Goal: Transaction & Acquisition: Purchase product/service

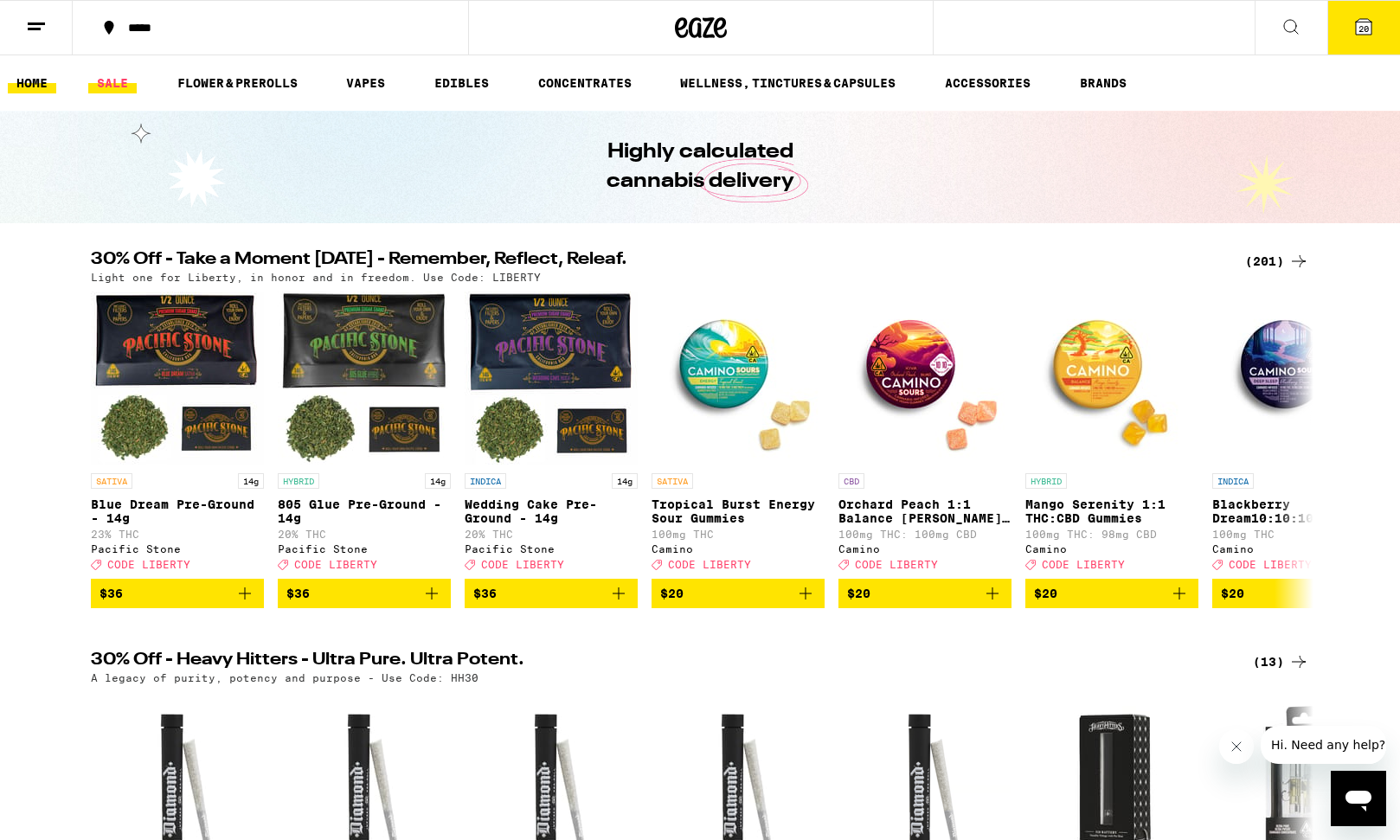
click at [109, 83] on link "SALE" at bounding box center [113, 83] width 48 height 20
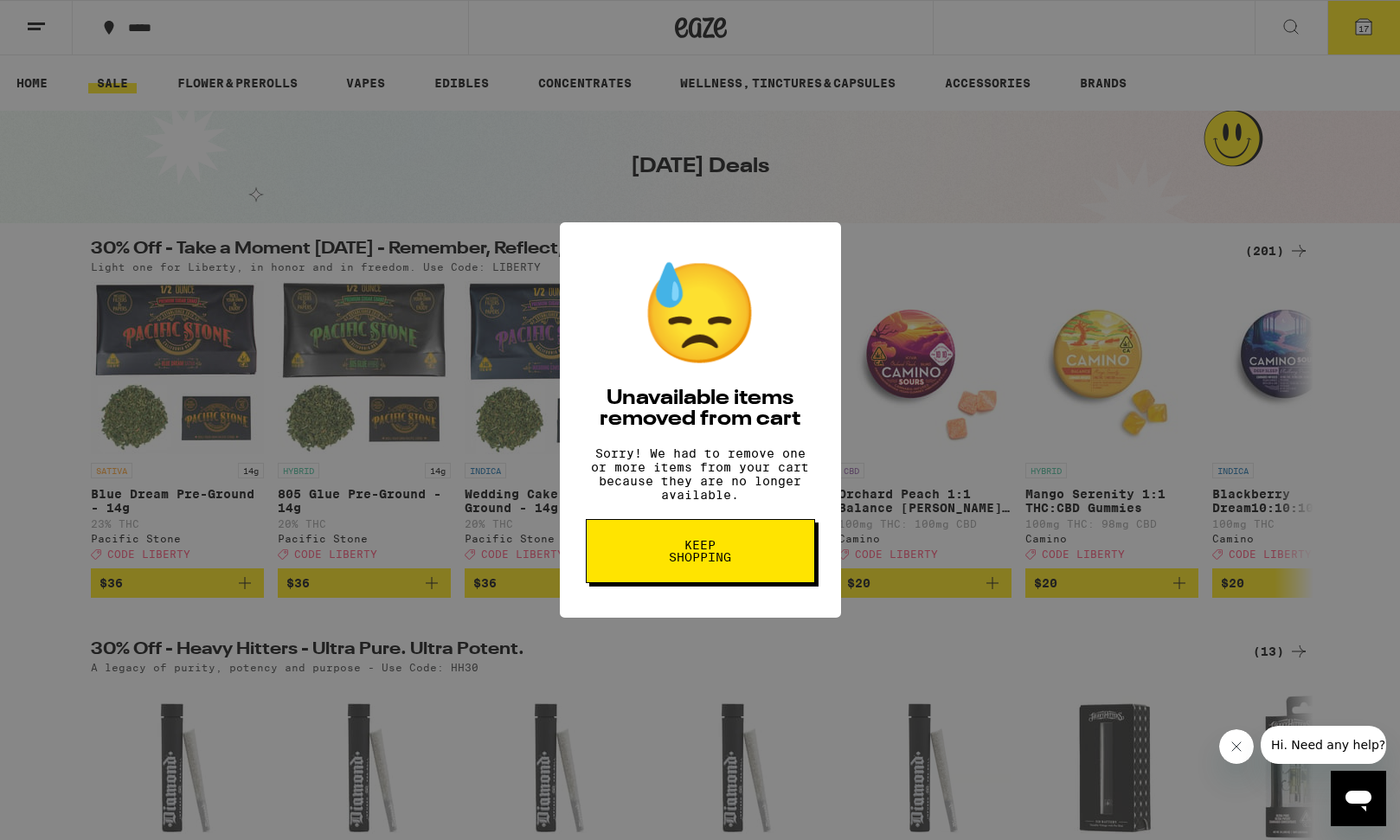
click at [721, 562] on span "Keep Shopping" at bounding box center [700, 551] width 89 height 24
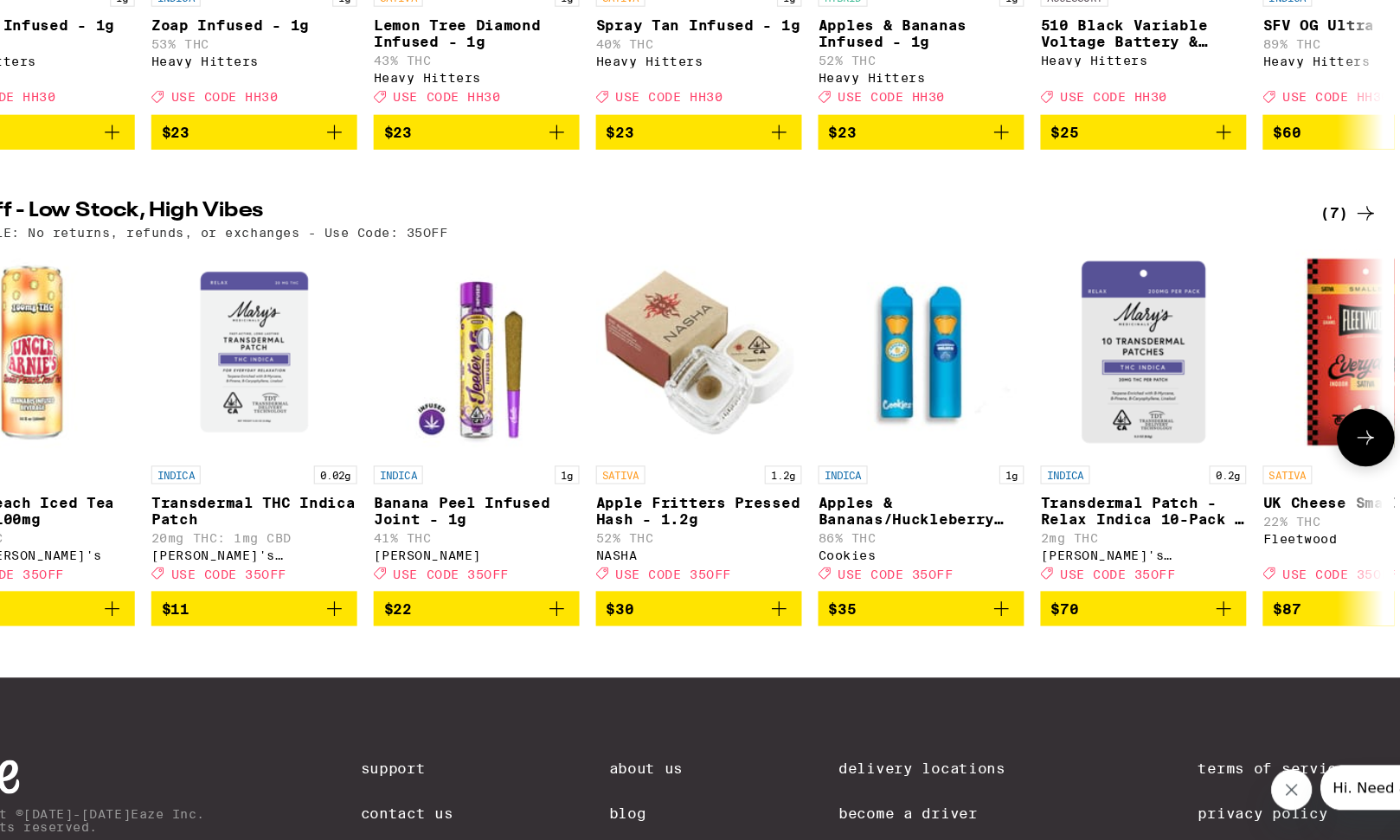
scroll to position [793, 0]
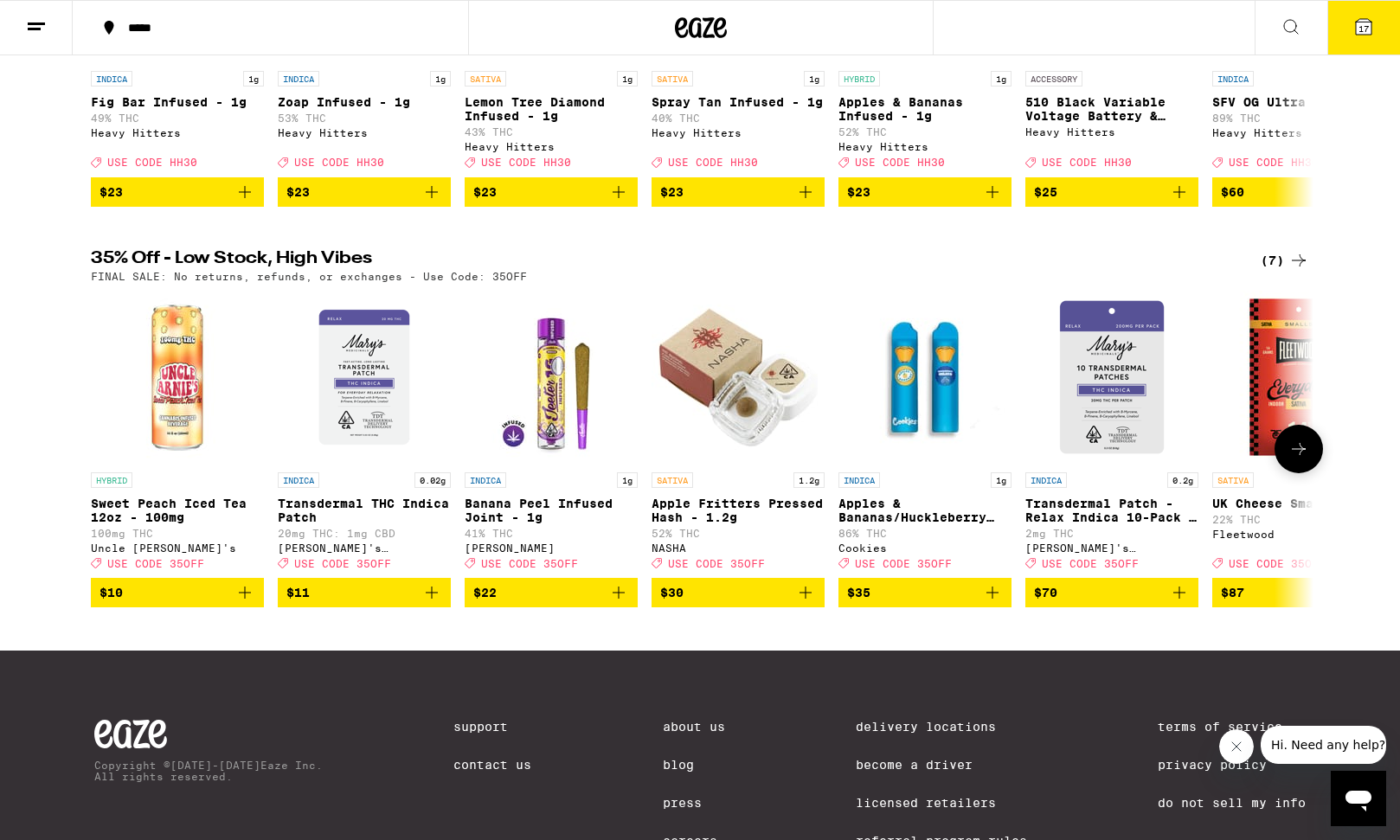
click at [1307, 459] on icon at bounding box center [1298, 449] width 20 height 20
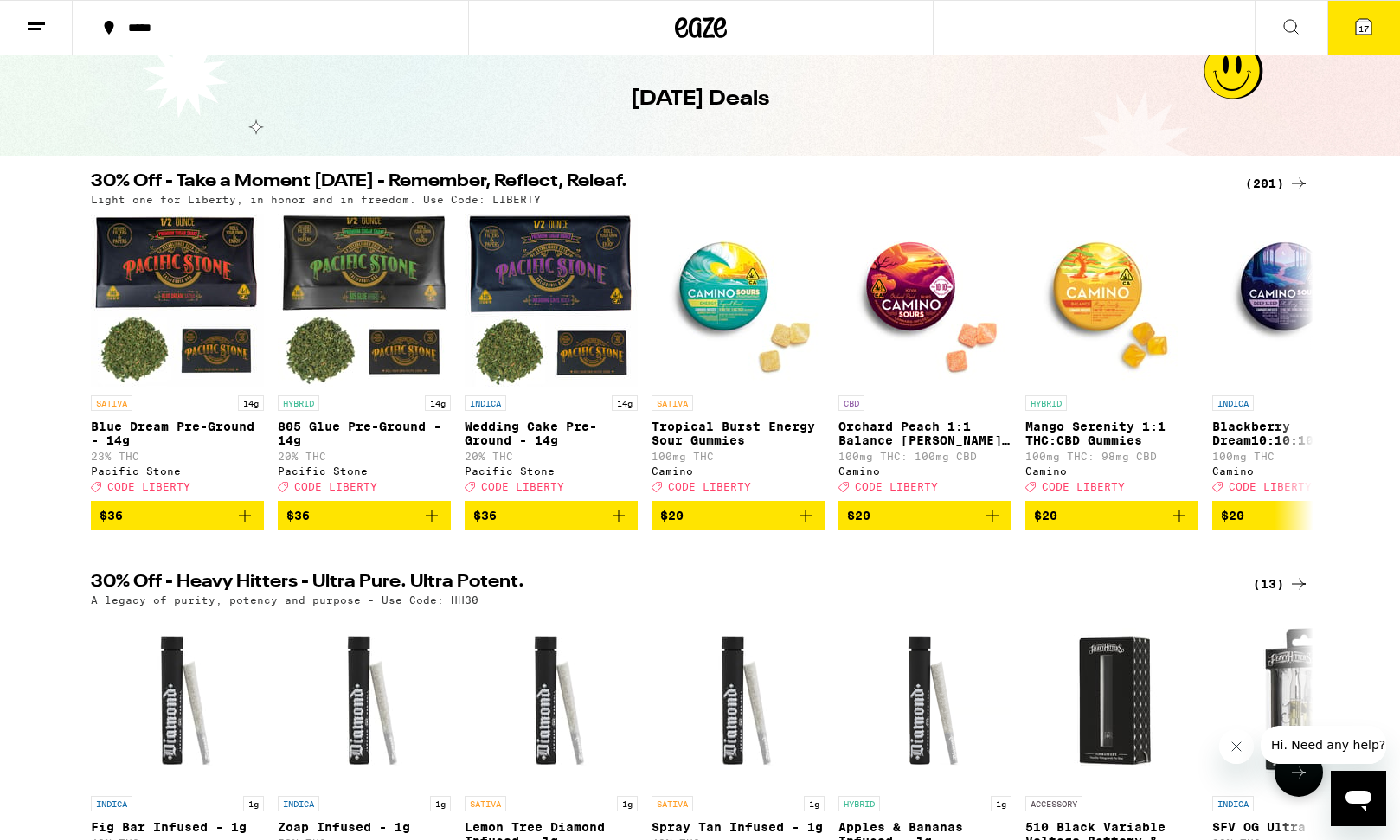
scroll to position [23, 0]
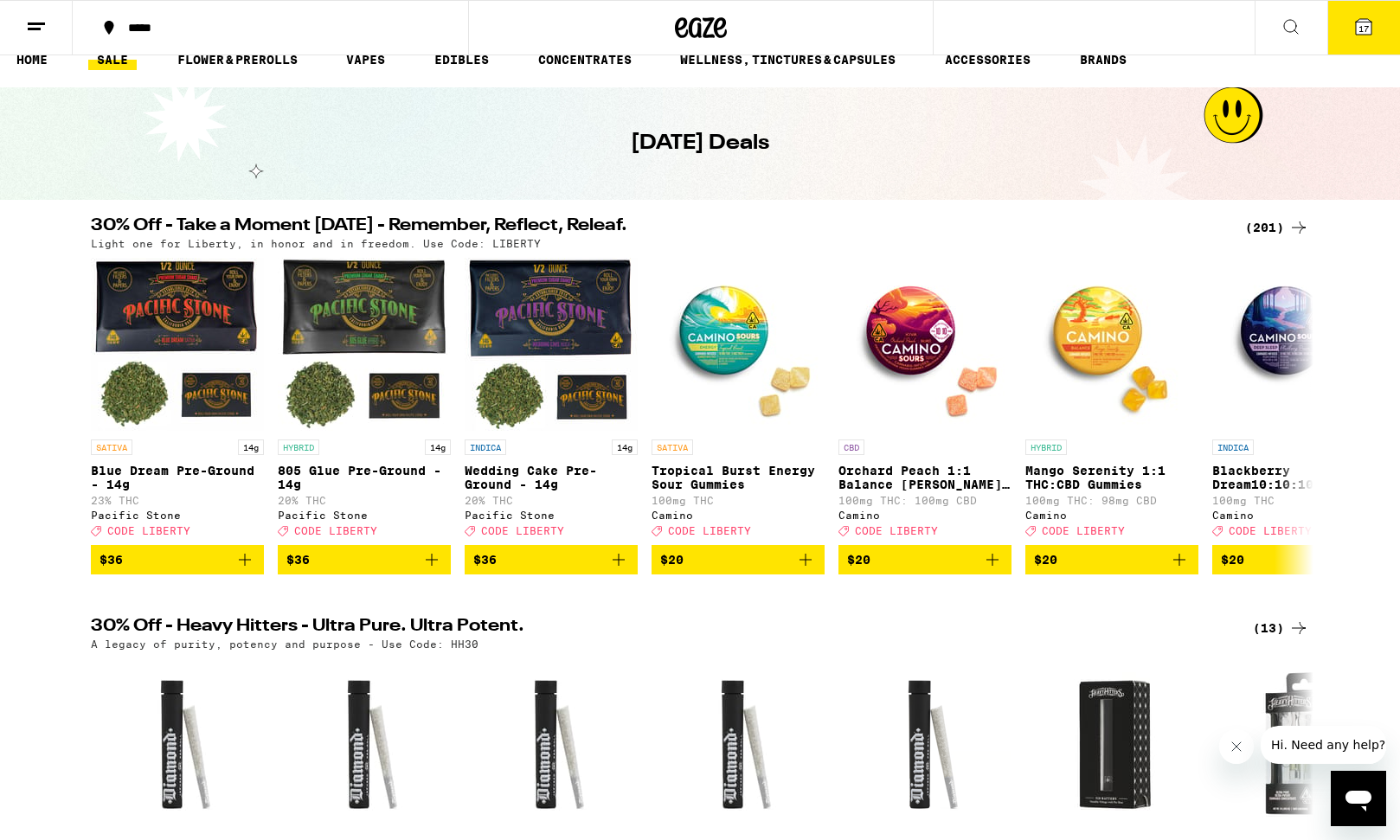
click at [1263, 226] on div "(201)" at bounding box center [1276, 227] width 64 height 20
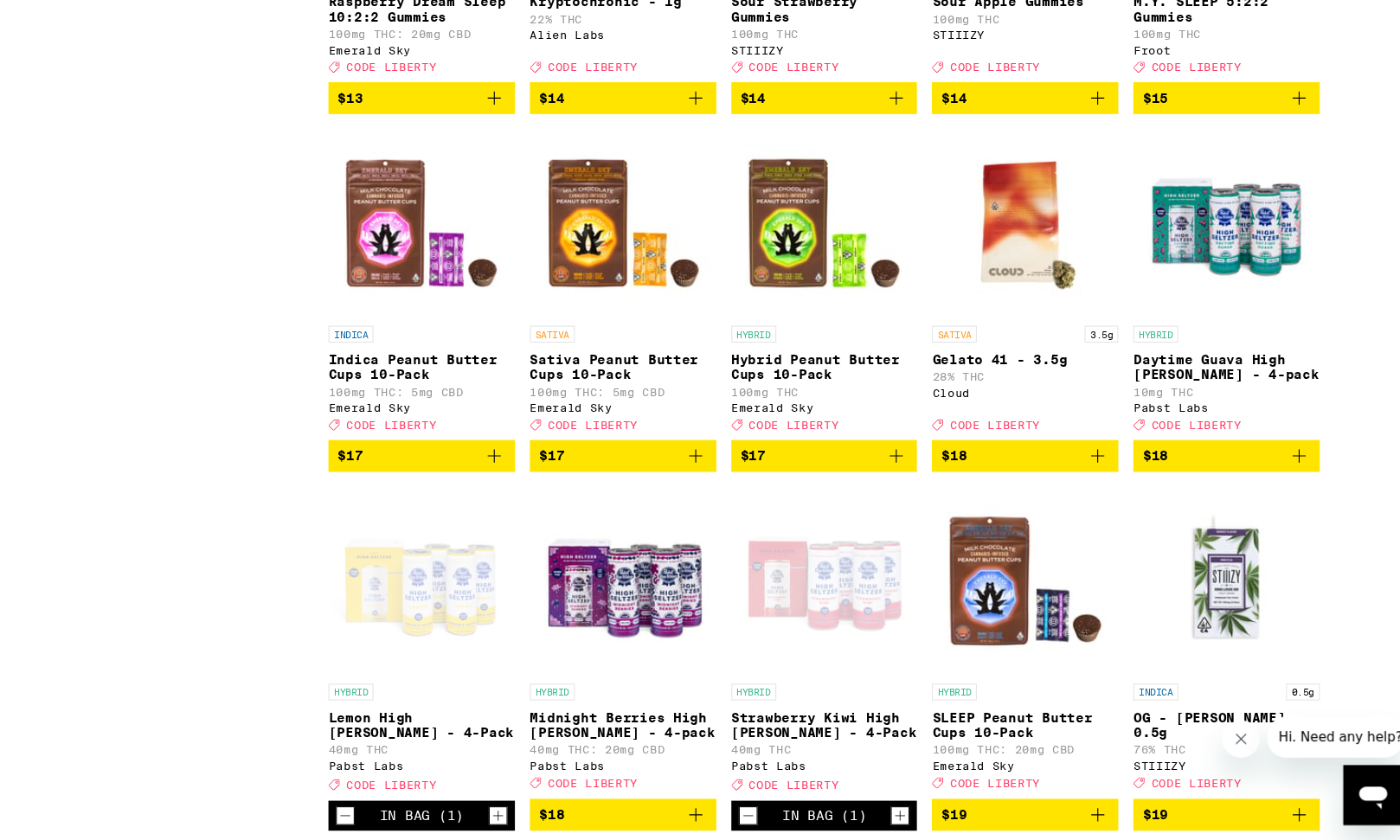
scroll to position [4059, 0]
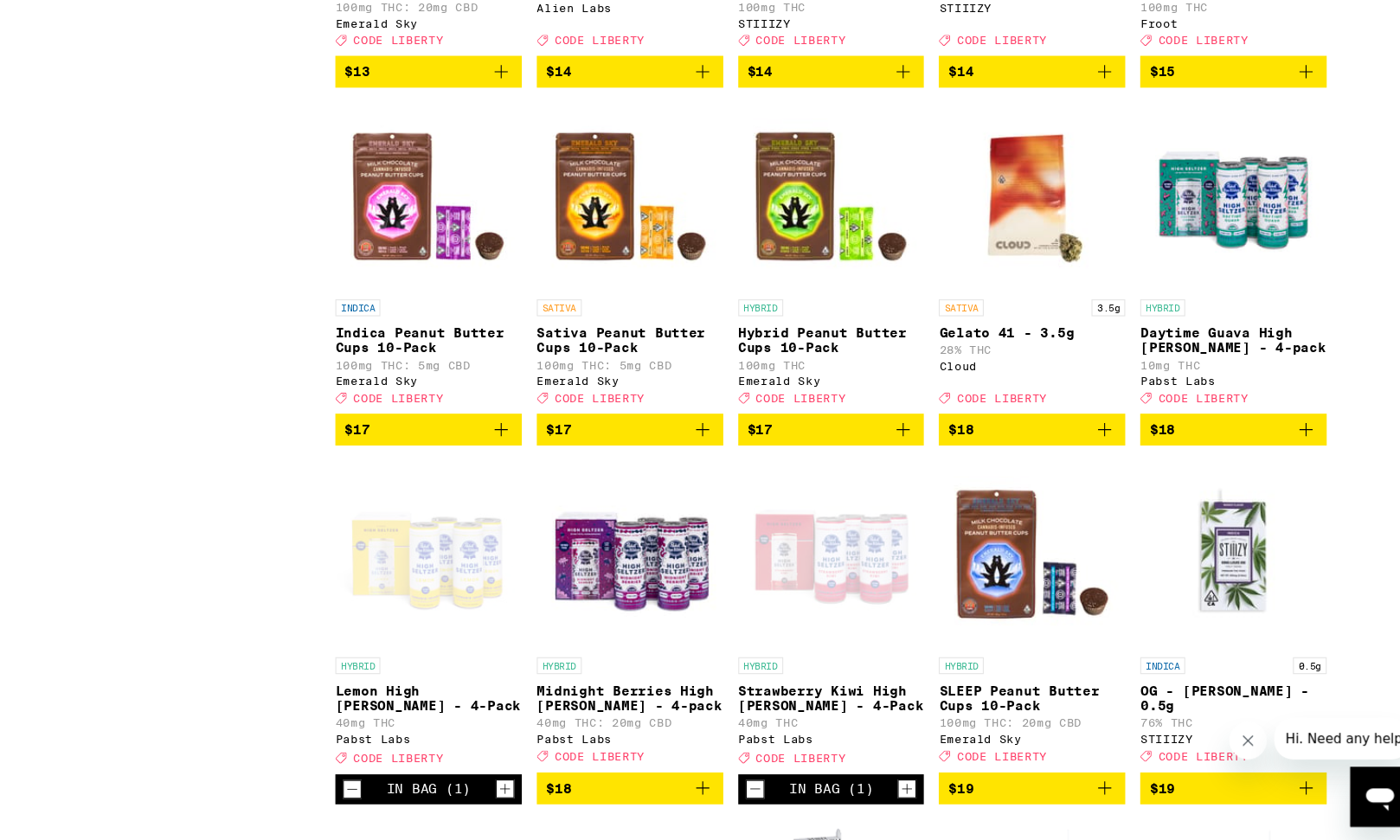
click at [733, 466] on icon "Add to bag" at bounding box center [732, 459] width 12 height 12
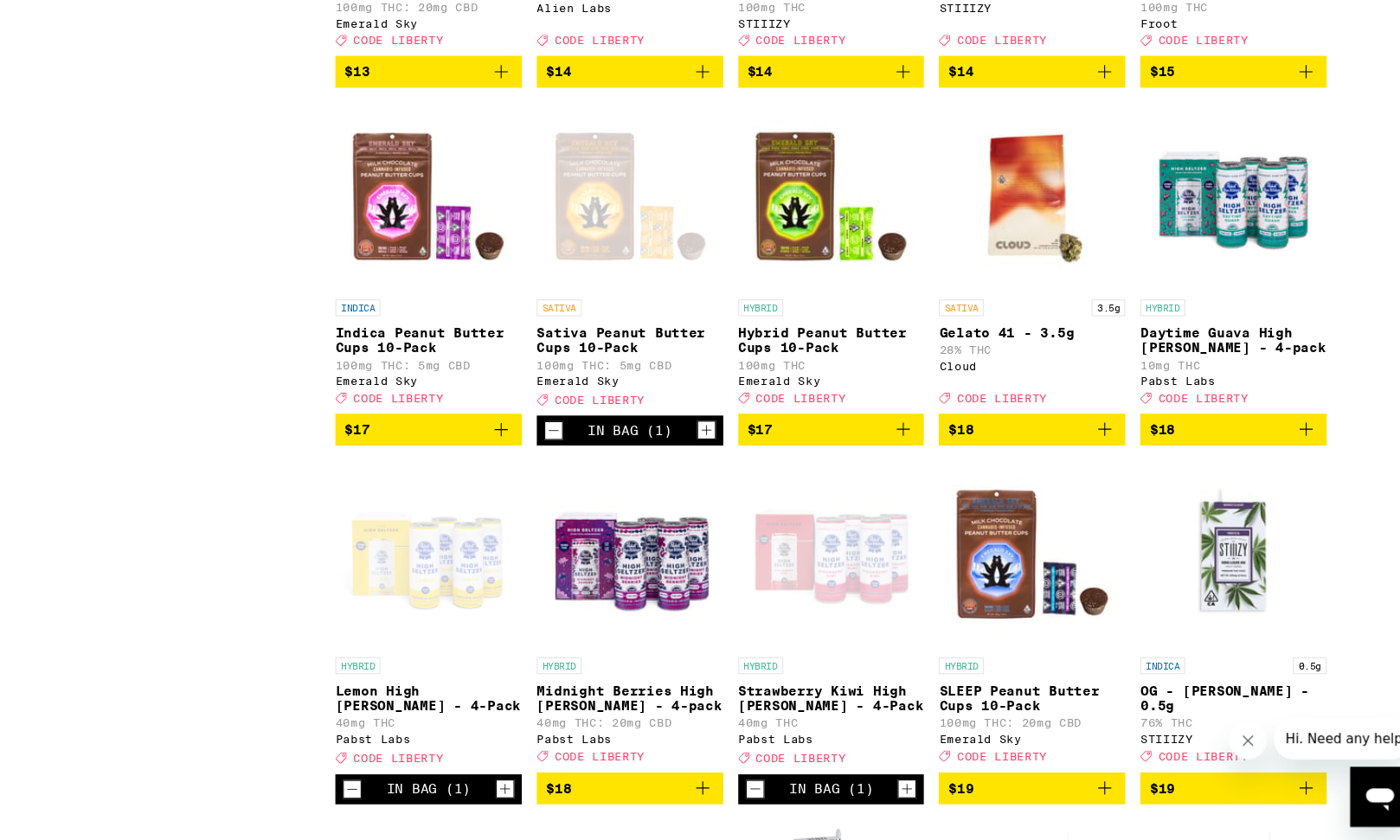
click at [920, 469] on icon "Add to bag" at bounding box center [917, 459] width 20 height 20
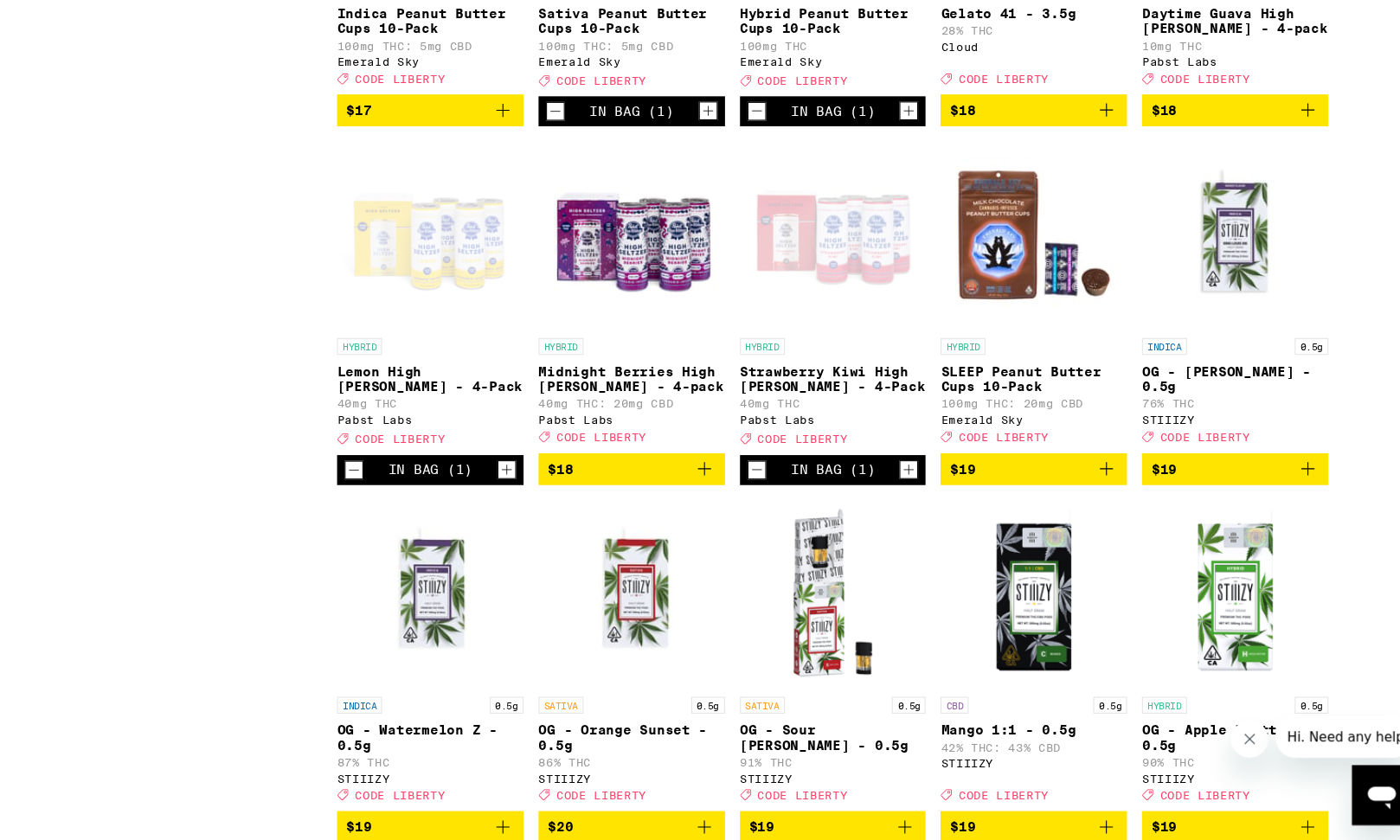
scroll to position [4356, 0]
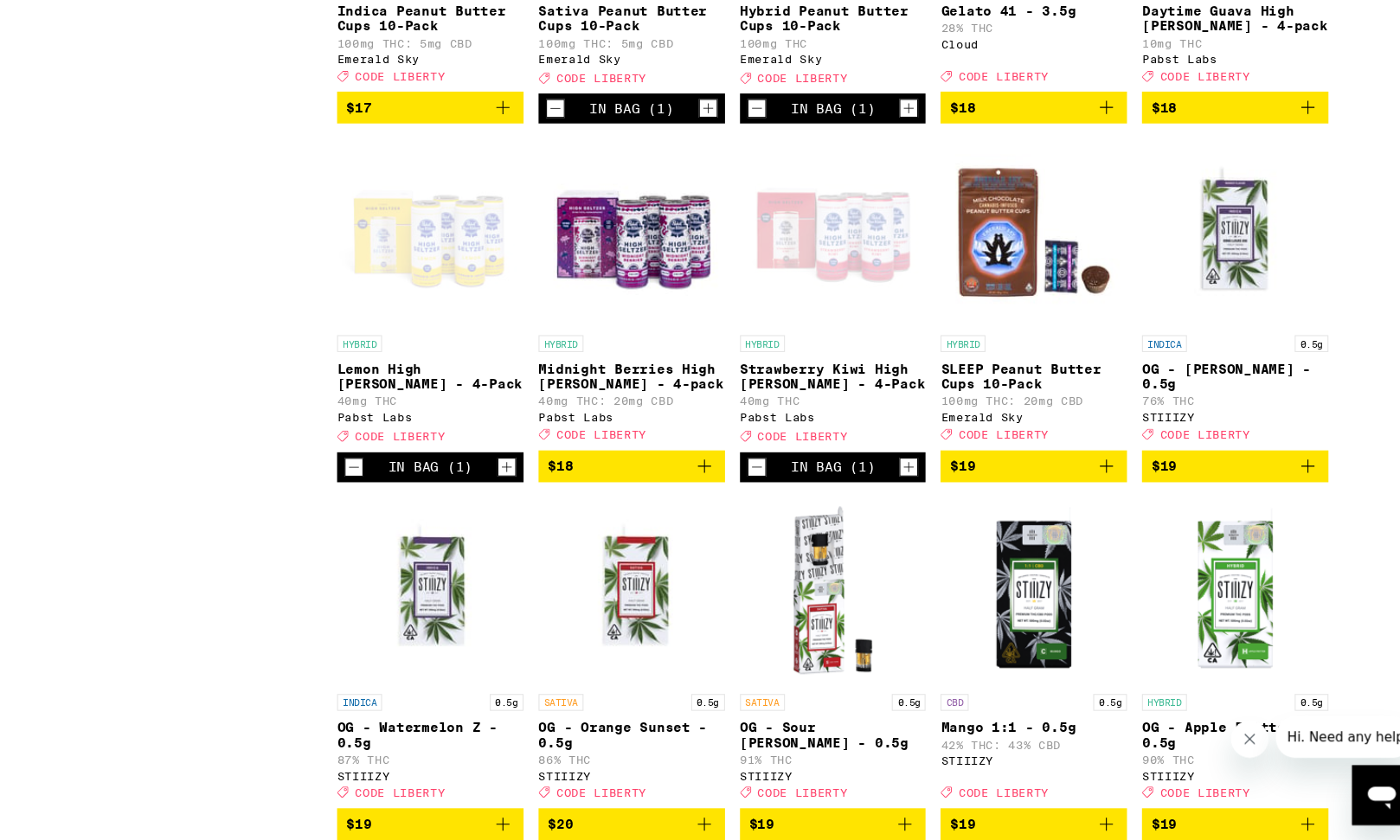
click at [736, 505] on icon "Add to bag" at bounding box center [732, 495] width 20 height 20
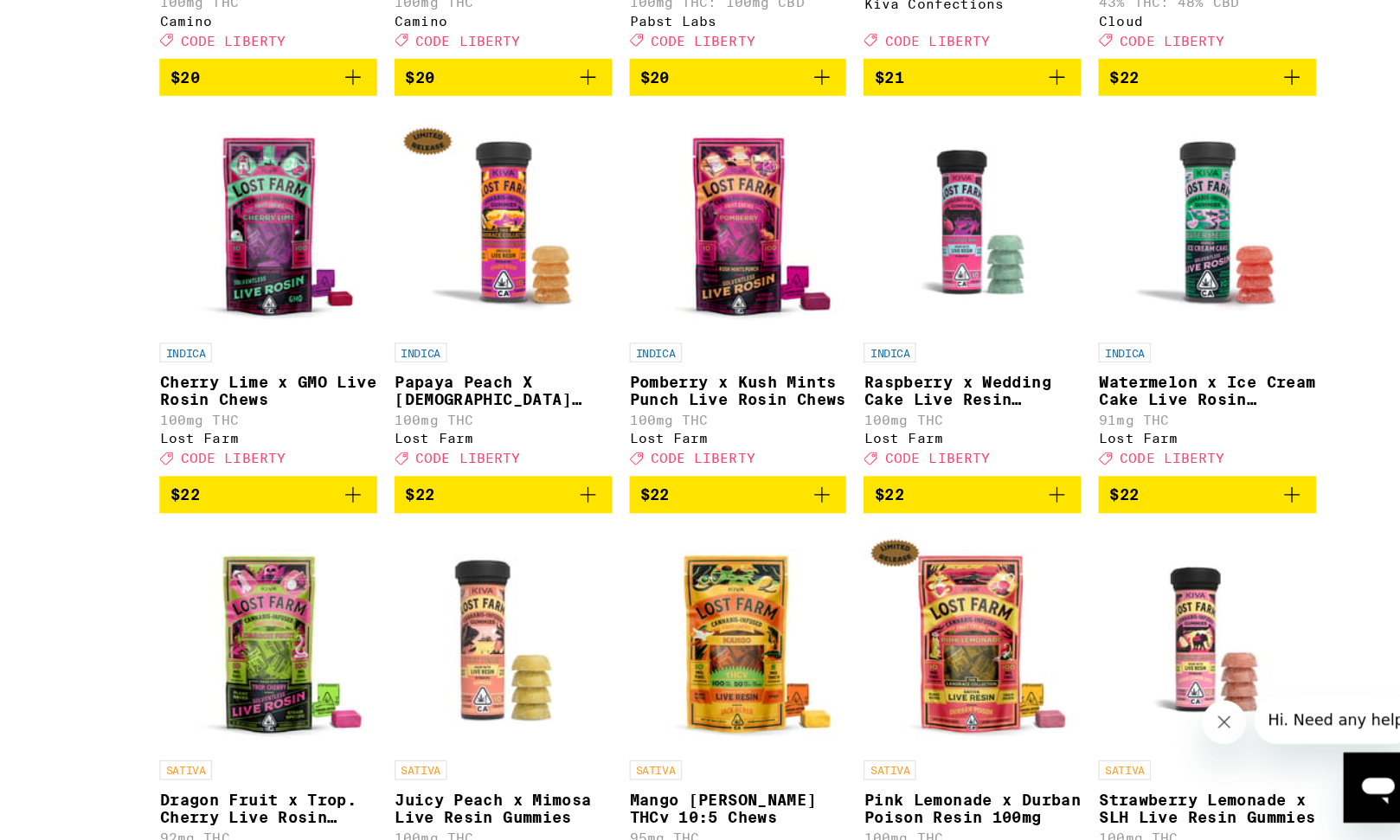
scroll to position [5946, 0]
